Goal: Information Seeking & Learning: Understand process/instructions

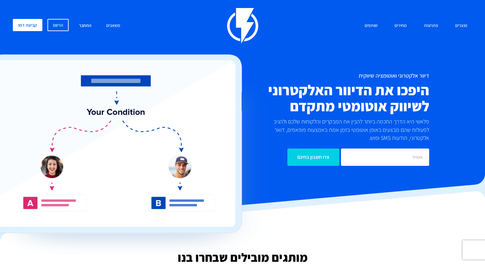
click at [83, 26] on link "התחבר" at bounding box center [85, 26] width 22 height 14
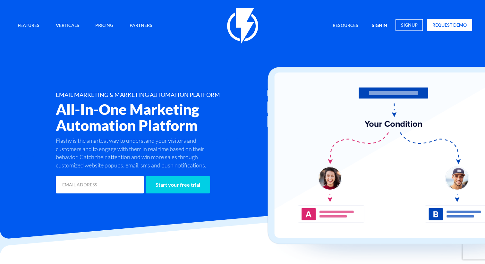
click at [374, 23] on link "signin" at bounding box center [379, 26] width 25 height 14
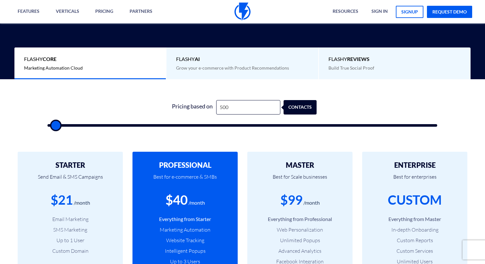
scroll to position [161, 0]
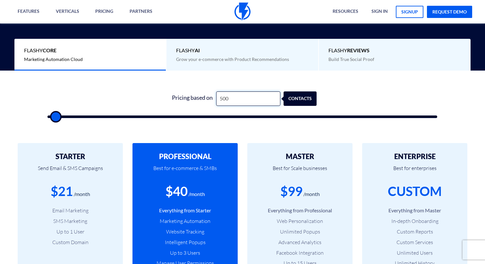
click at [227, 97] on input "500" at bounding box center [248, 98] width 64 height 14
type input "4"
type input "500"
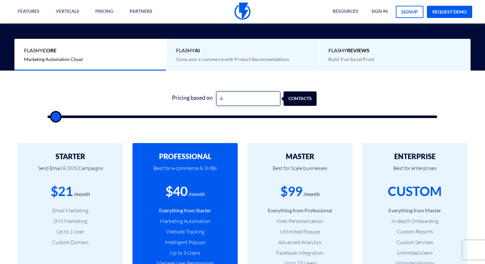
type input "40"
type input "500"
type input "400"
type input "500"
type input "4,000"
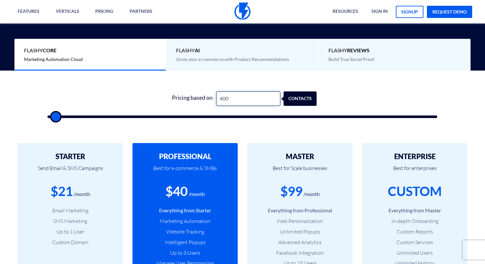
type input "4000"
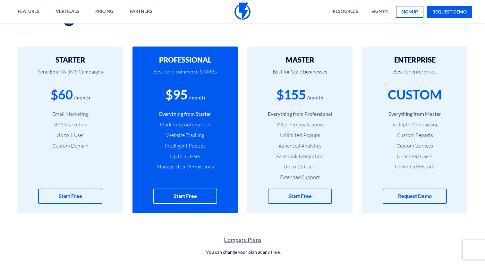
scroll to position [272, 0]
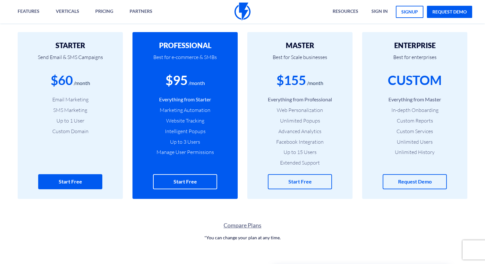
type input "4,000"
click at [72, 182] on link "Start Free" at bounding box center [70, 181] width 64 height 15
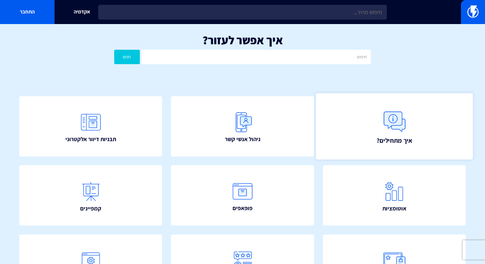
click at [366, 139] on link "איך מתחילים?" at bounding box center [394, 126] width 157 height 66
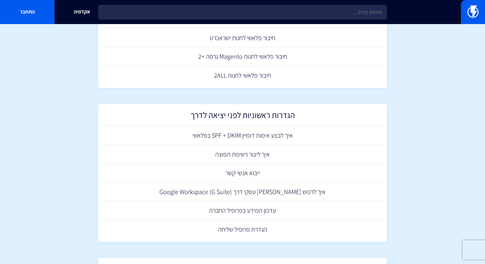
scroll to position [223, 0]
click at [254, 136] on link "איך לבצע אימות דומיין SPF + DKIM בפלאשי" at bounding box center [242, 135] width 282 height 19
